Goal: Task Accomplishment & Management: Manage account settings

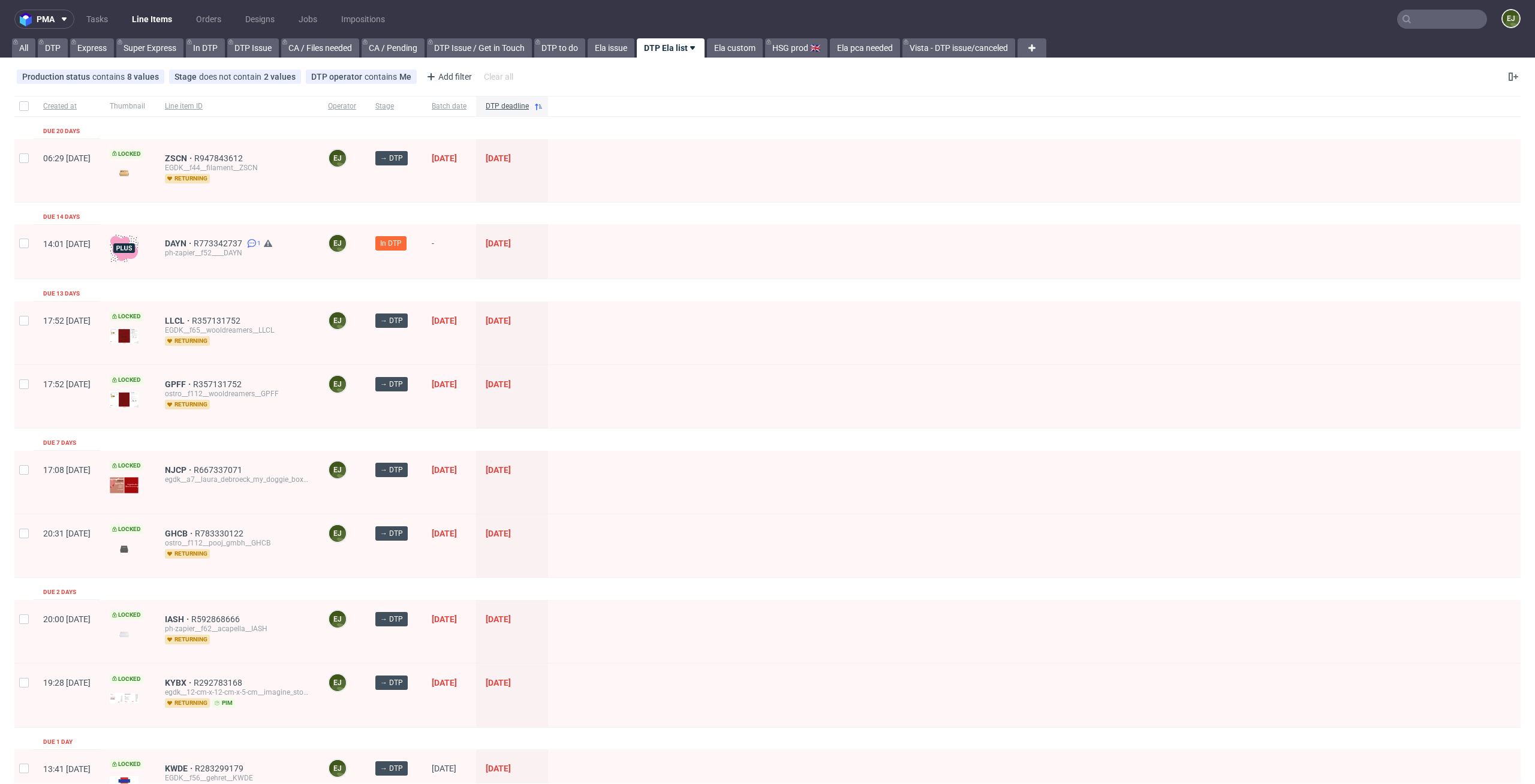
click at [207, 475] on div "egdk__a7__laura_debroeck_my_doggie_box_sarl__NJCP" at bounding box center [237, 479] width 144 height 10
click at [194, 469] on span "NJCP" at bounding box center [179, 470] width 28 height 10
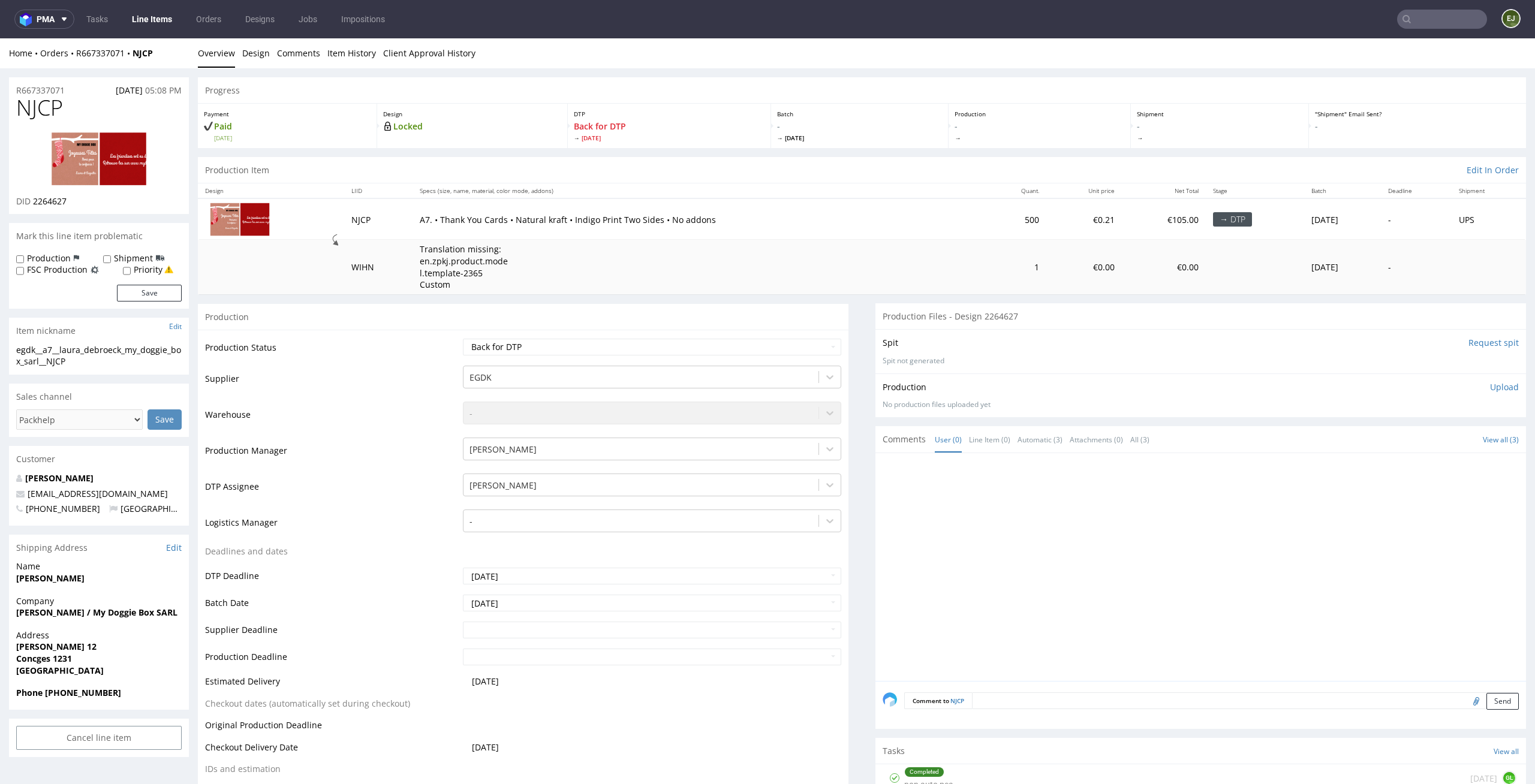
click at [520, 57] on ul "Overview Design Comments Item History Client Approval History" at bounding box center [862, 53] width 1328 height 12
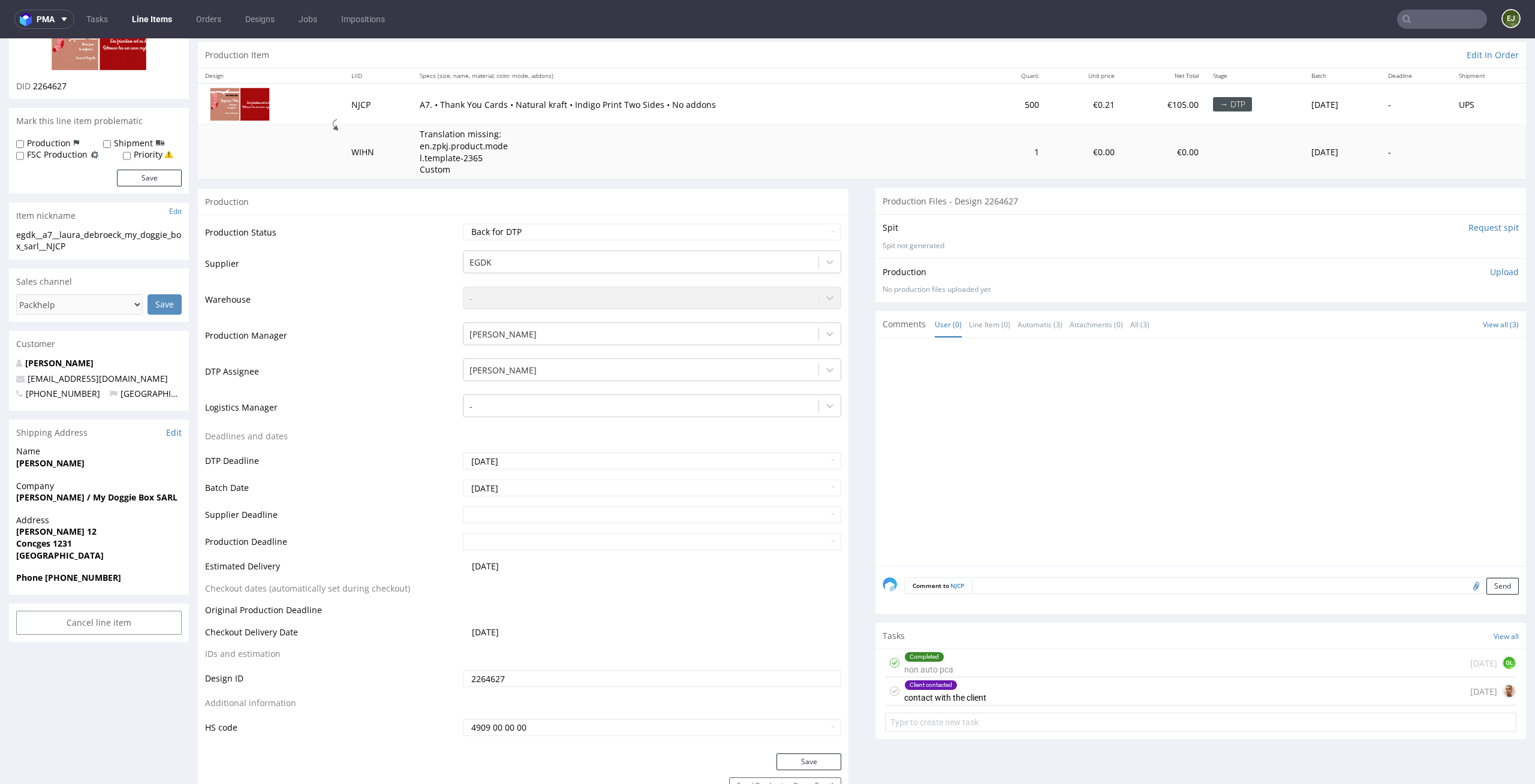
scroll to position [185, 0]
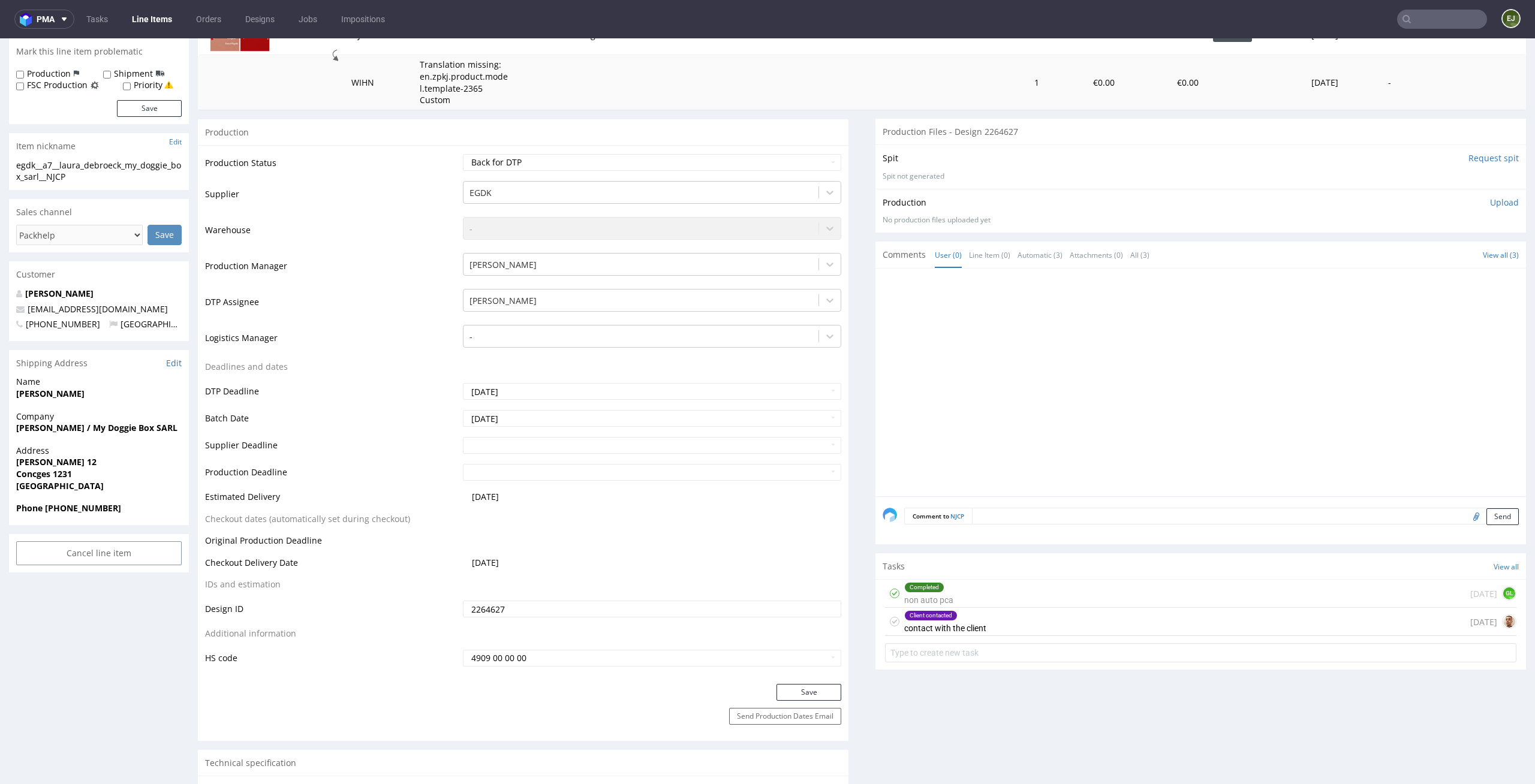
click at [963, 620] on div "Client contacted" at bounding box center [945, 616] width 81 height 10
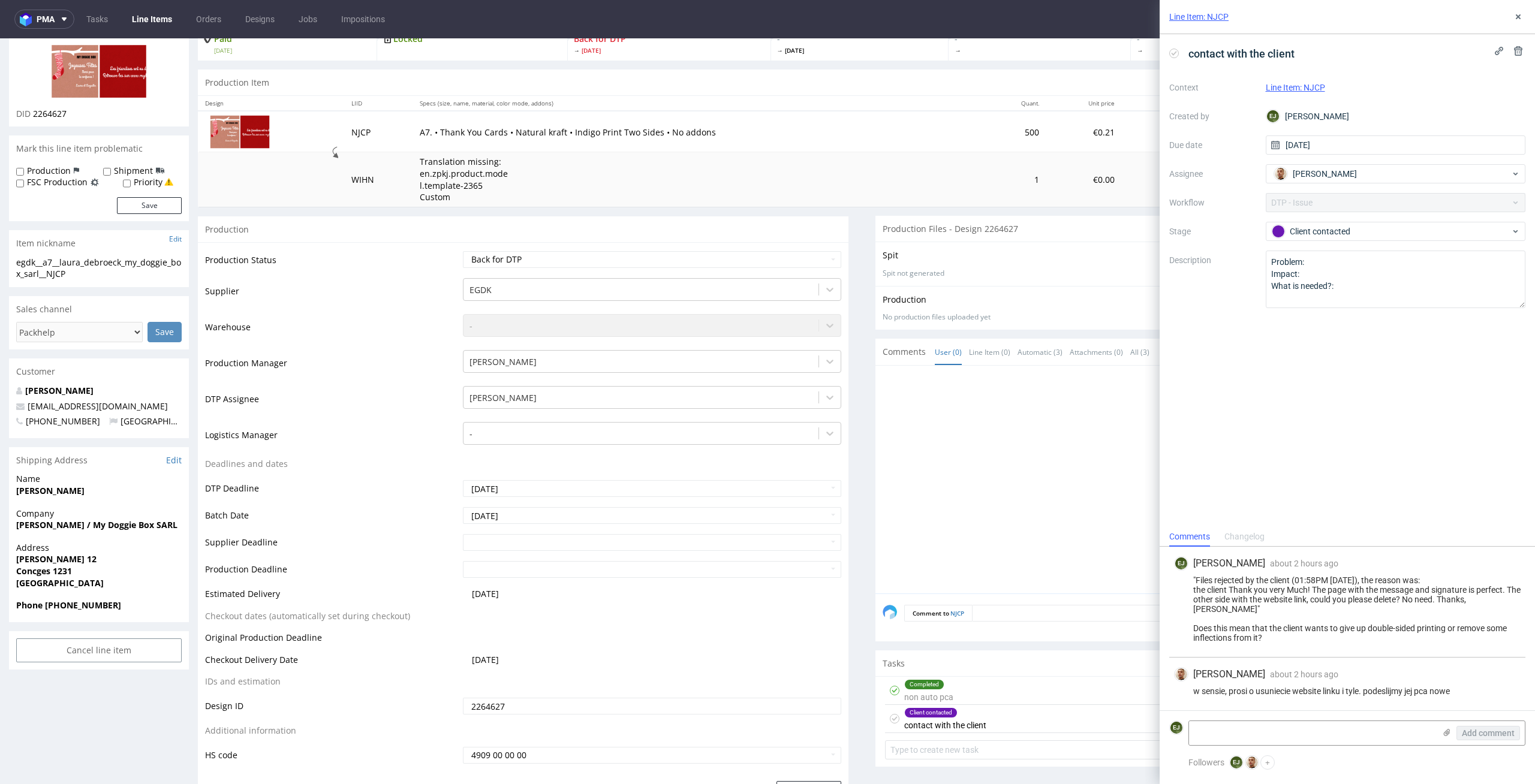
scroll to position [4, 0]
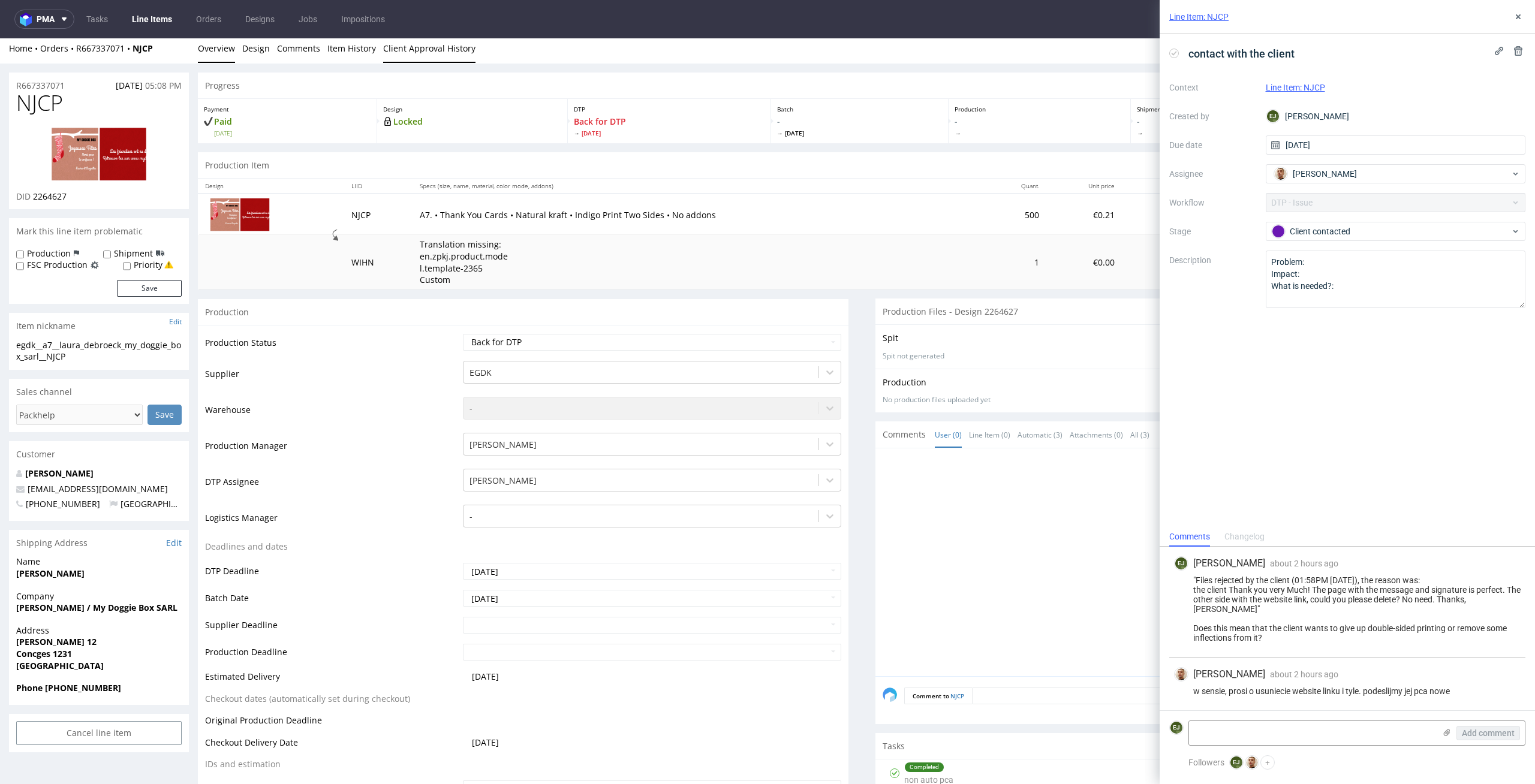
click at [447, 52] on link "Client Approval History" at bounding box center [429, 48] width 92 height 29
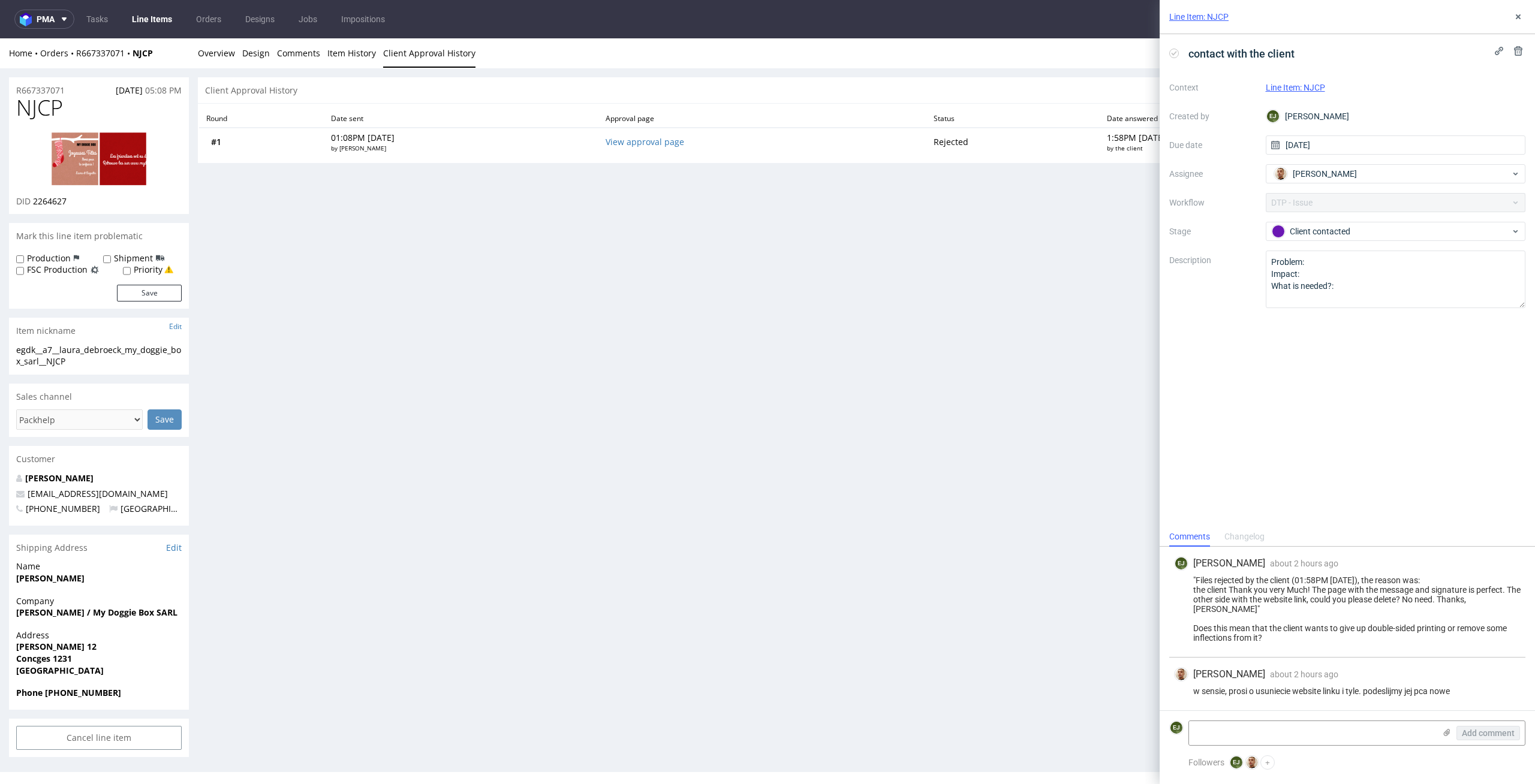
scroll to position [0, 0]
click at [673, 148] on td "View approval page" at bounding box center [763, 142] width 328 height 28
click at [674, 143] on link "View approval page" at bounding box center [644, 142] width 79 height 11
click at [225, 55] on link "Overview" at bounding box center [217, 52] width 37 height 29
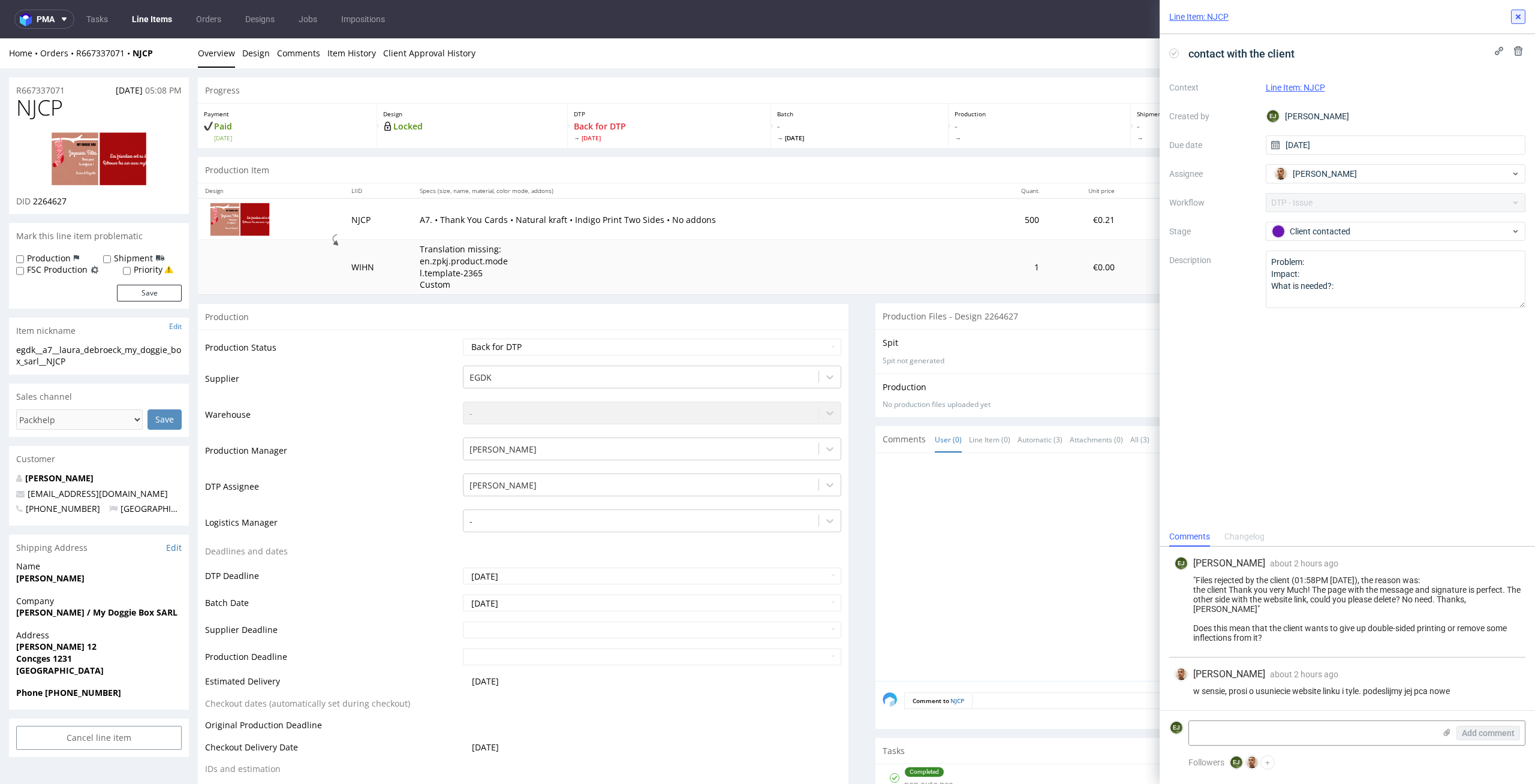
click at [1520, 10] on button at bounding box center [1518, 16] width 14 height 14
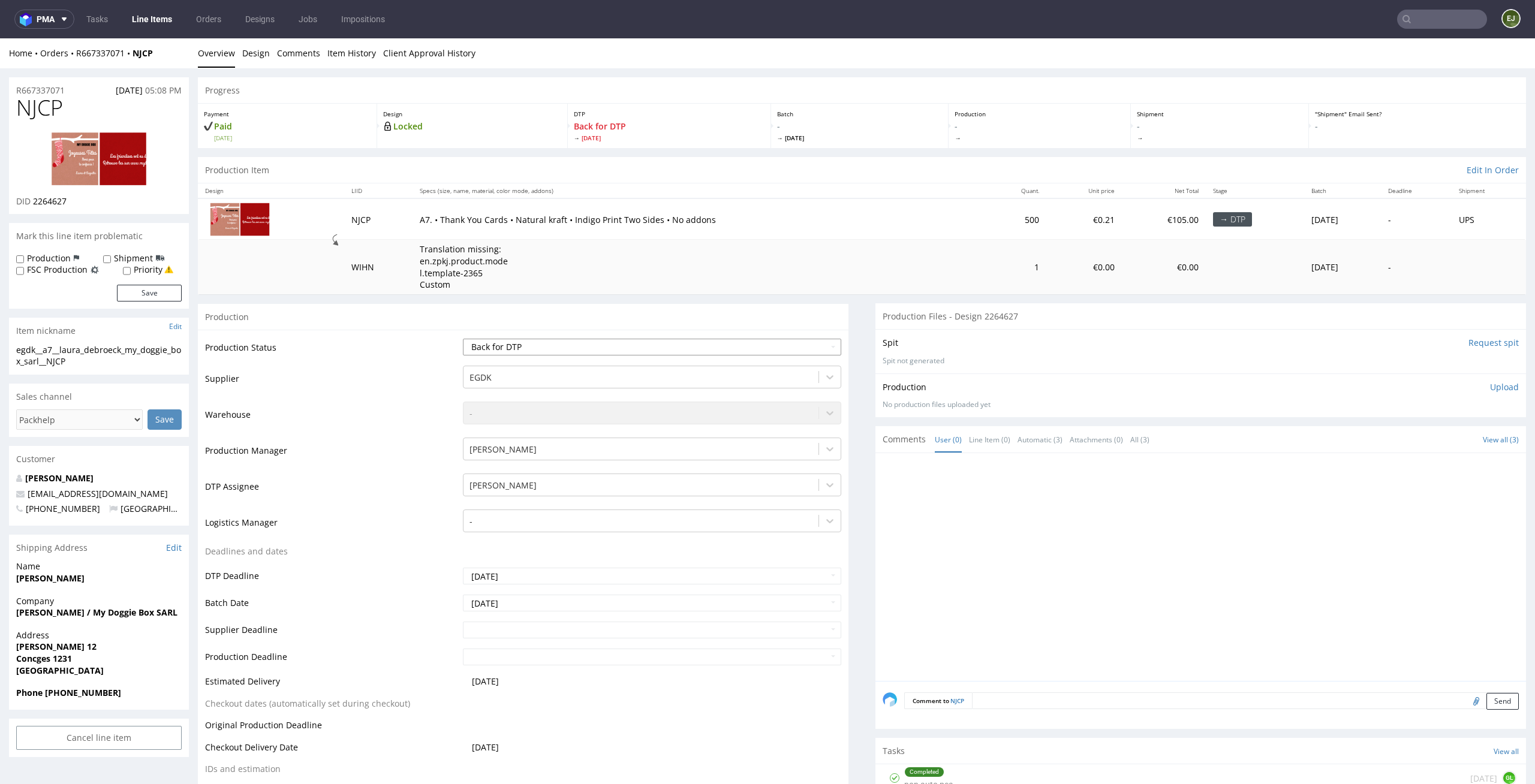
click at [789, 344] on select "Waiting for Artwork Waiting for Diecut Waiting for Mockup Waiting for DTP Waiti…" at bounding box center [653, 347] width 379 height 16
select select "dtp_ca_needed"
click at [463, 338] on select "Waiting for Artwork Waiting for Diecut Waiting for Mockup Waiting for DTP Waiti…" at bounding box center [653, 347] width 379 height 16
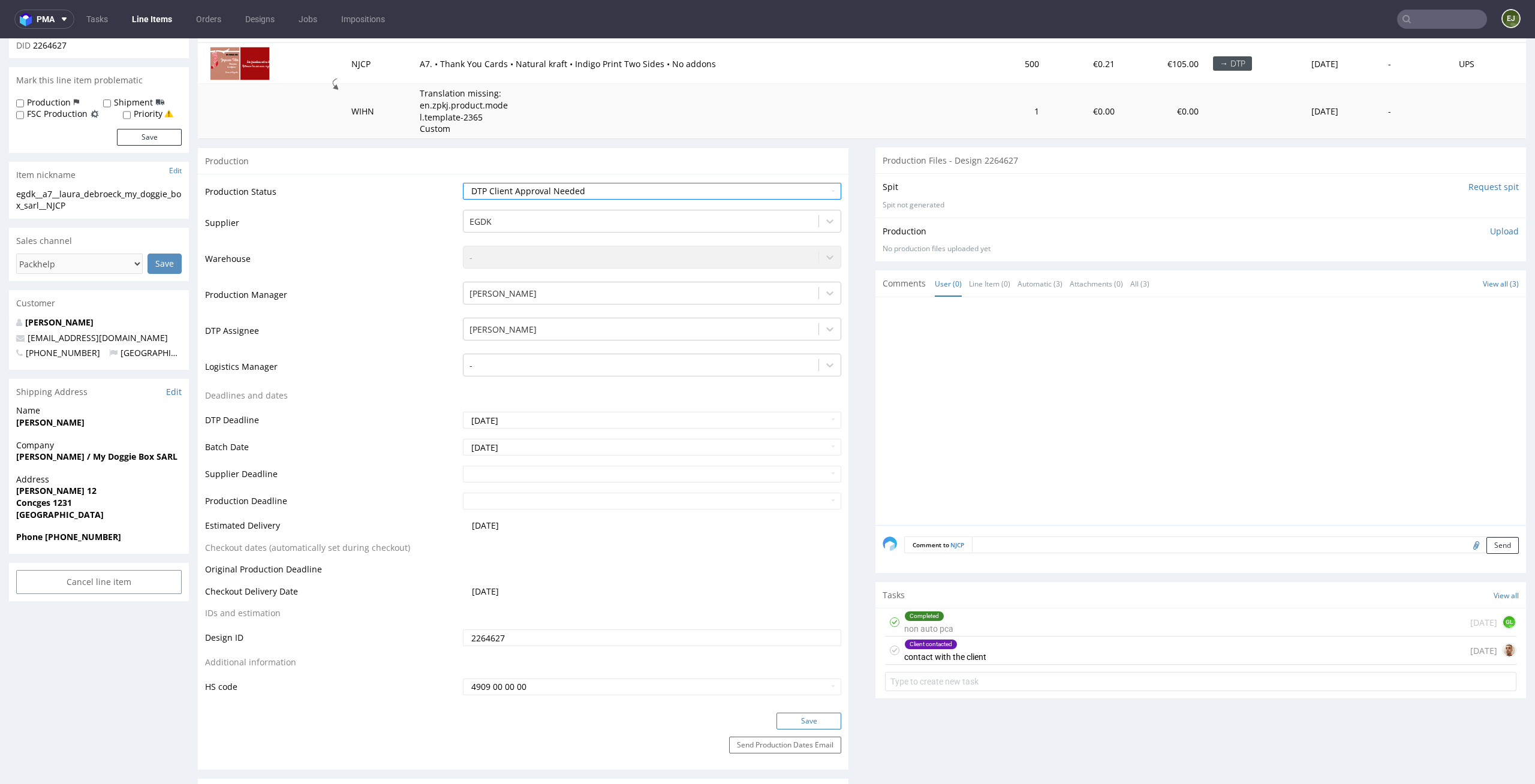
click at [811, 714] on button "Save" at bounding box center [808, 721] width 64 height 16
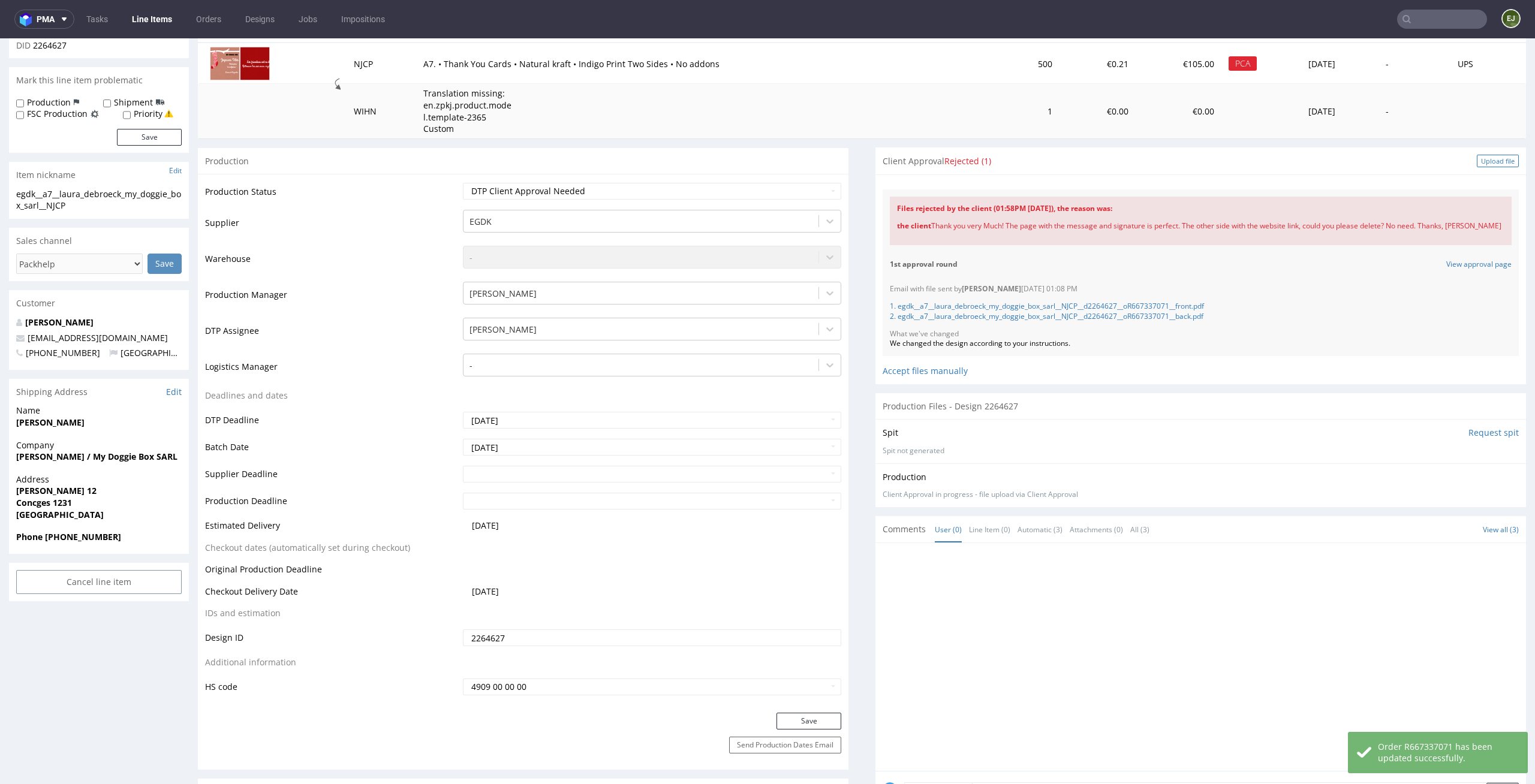
click at [1480, 162] on div "Upload file" at bounding box center [1498, 160] width 42 height 13
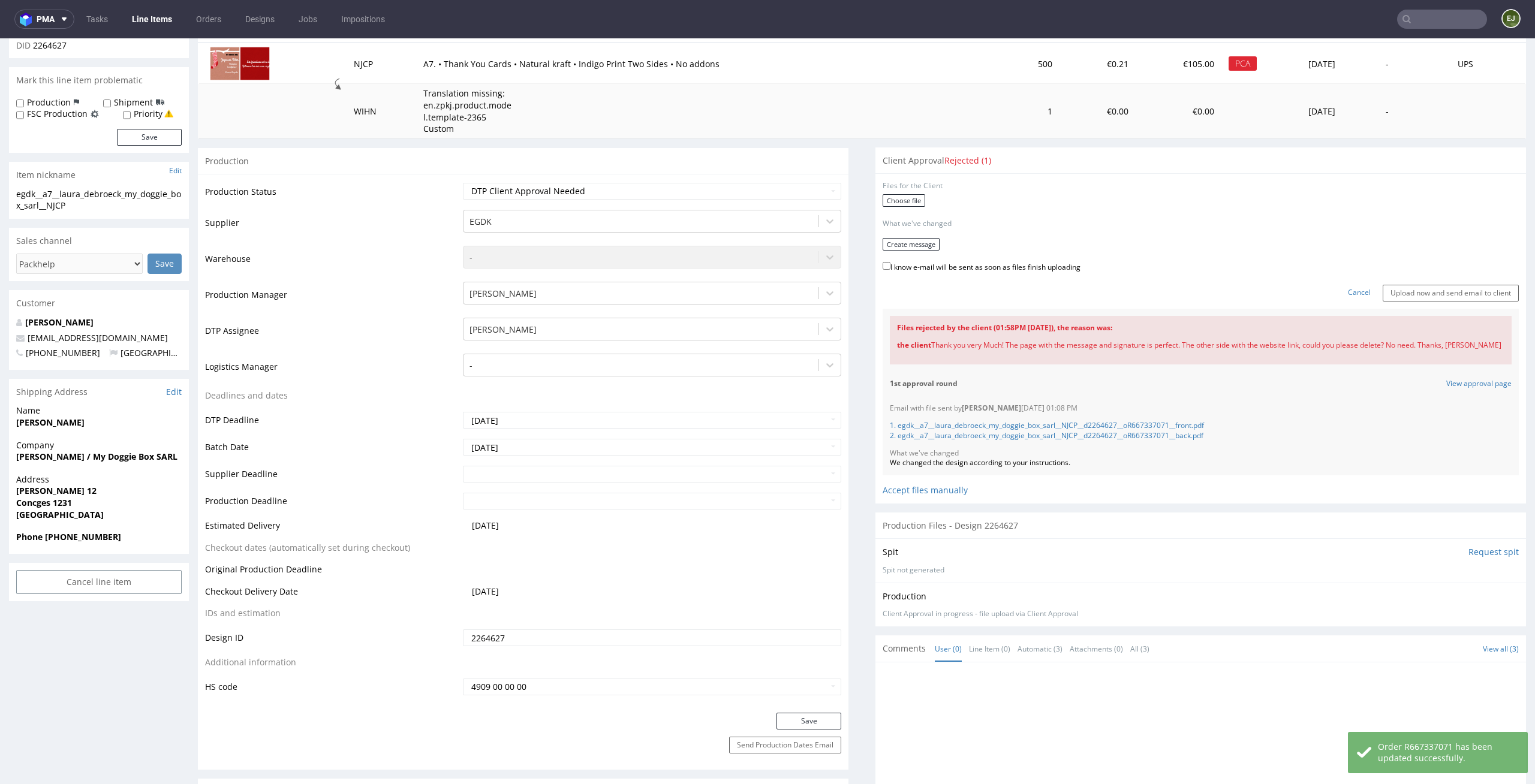
click at [905, 188] on div "Files for the Client" at bounding box center [1200, 186] width 636 height 10
click at [905, 194] on label "Choose file" at bounding box center [903, 200] width 43 height 13
click at [0, 38] on input "Choose file" at bounding box center [0, 38] width 0 height 0
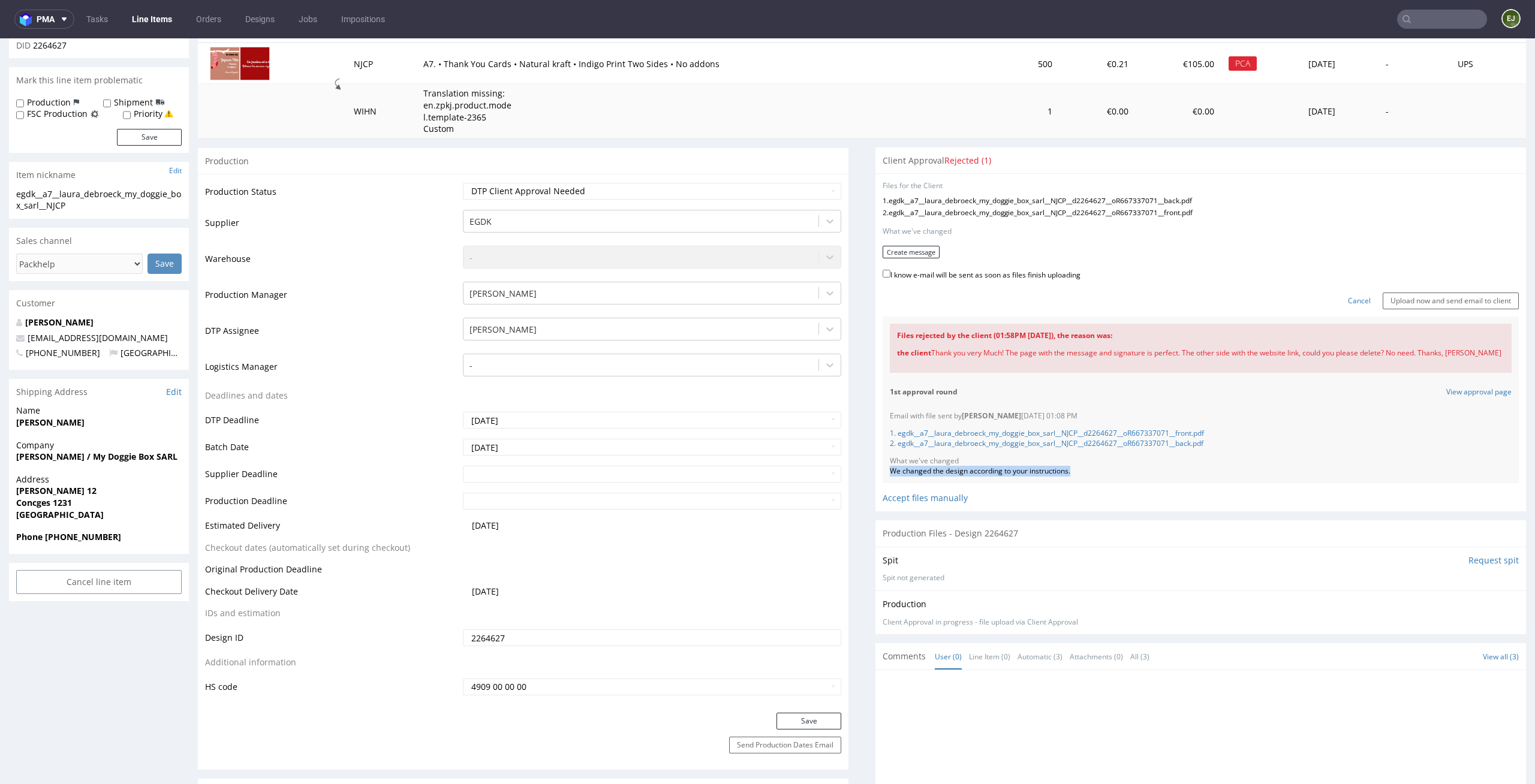
drag, startPoint x: 1095, startPoint y: 470, endPoint x: 871, endPoint y: 470, distance: 224.0
click at [876, 470] on div "Files for the Client 1 . egdk__a7__laura_debroeck_my_doggie_box_sarl__NJCP__d22…" at bounding box center [1201, 341] width 650 height 338
copy div "We changed the design according to your instructions."
click at [921, 248] on button "Create message" at bounding box center [911, 252] width 57 height 13
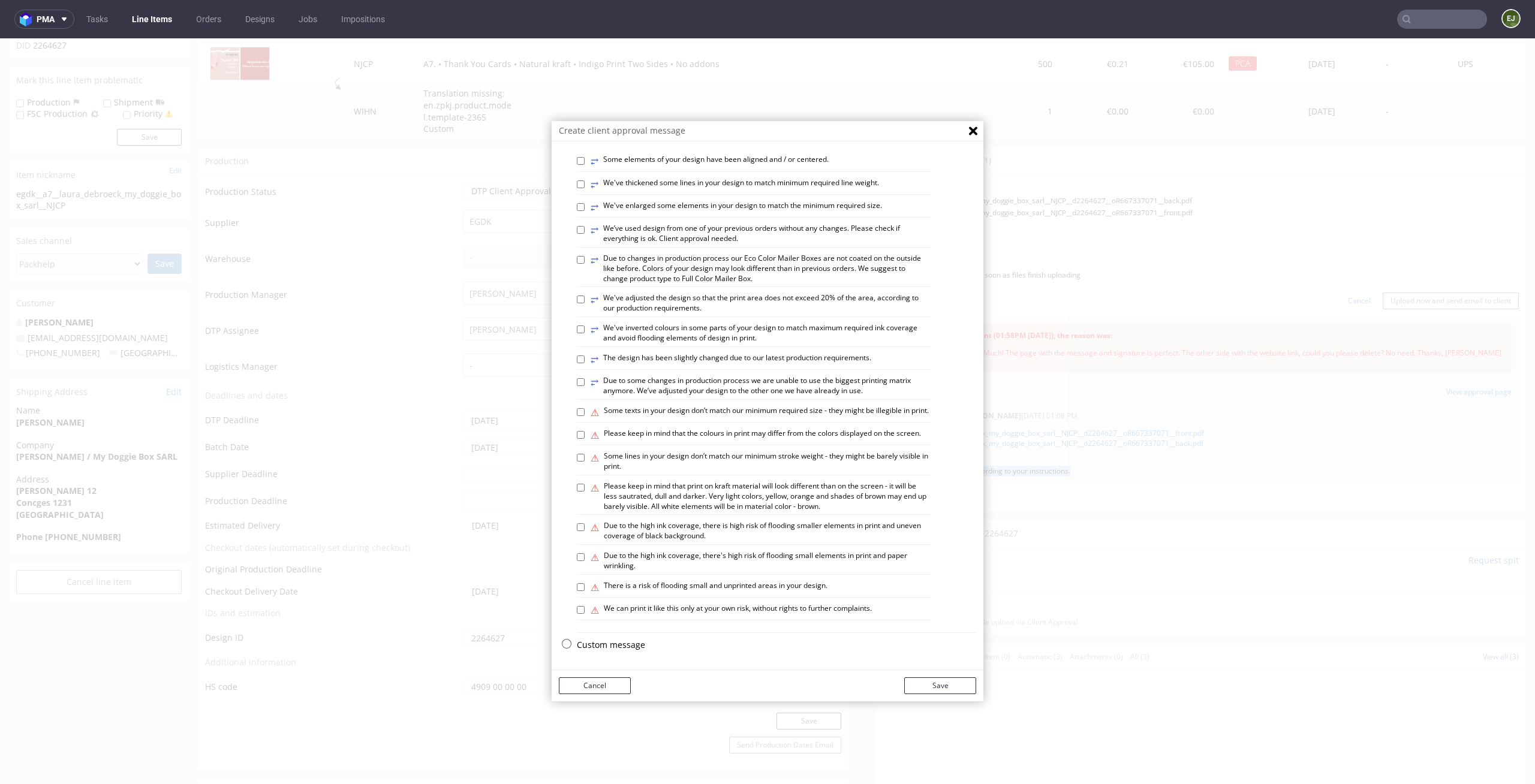
scroll to position [490, 0]
click at [623, 646] on p "Custom message" at bounding box center [776, 645] width 399 height 12
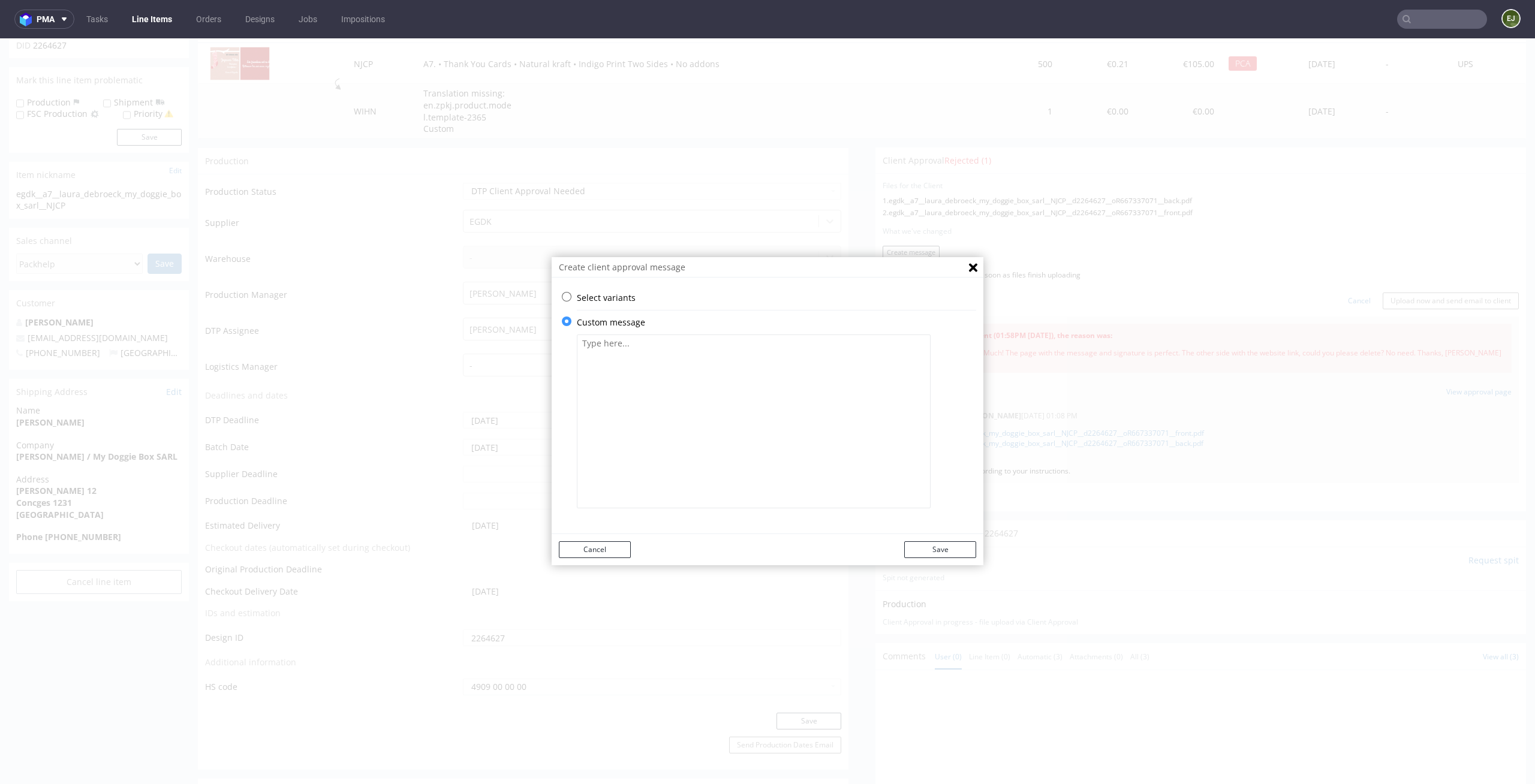
scroll to position [0, 0]
click at [672, 494] on textarea at bounding box center [754, 422] width 354 height 174
paste textarea "We changed the design according to your instructions."
type textarea "We changed the design according to your instructions."
click at [945, 551] on button "Save" at bounding box center [940, 550] width 72 height 16
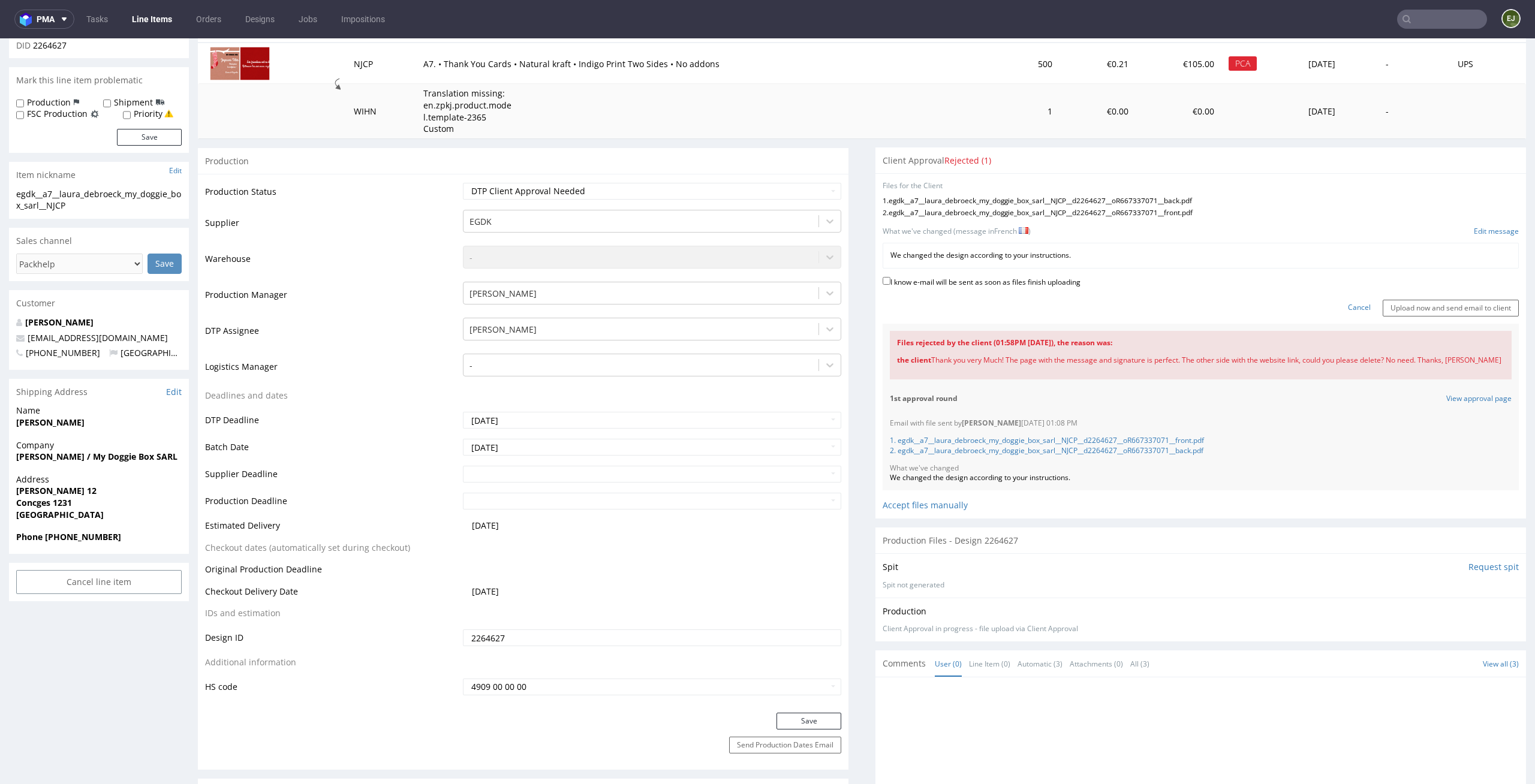
click at [1052, 281] on label "I know e-mail will be sent as soon as files finish uploading" at bounding box center [981, 282] width 198 height 13
click at [891, 281] on input "I know e-mail will be sent as soon as files finish uploading" at bounding box center [886, 281] width 7 height 7
checkbox input "true"
click at [1437, 306] on input "Upload now and send email to client" at bounding box center [1451, 308] width 136 height 16
